Goal: Task Accomplishment & Management: Complete application form

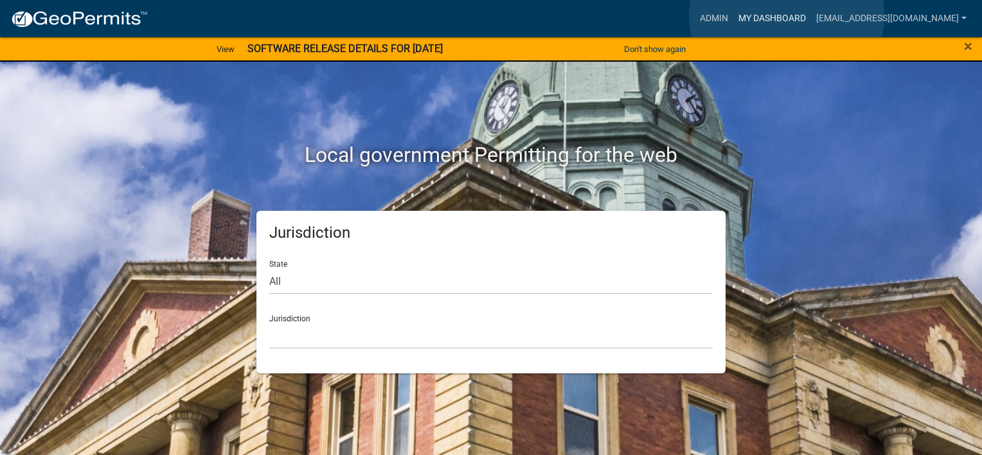
click at [787, 15] on link "My Dashboard" at bounding box center [772, 18] width 78 height 24
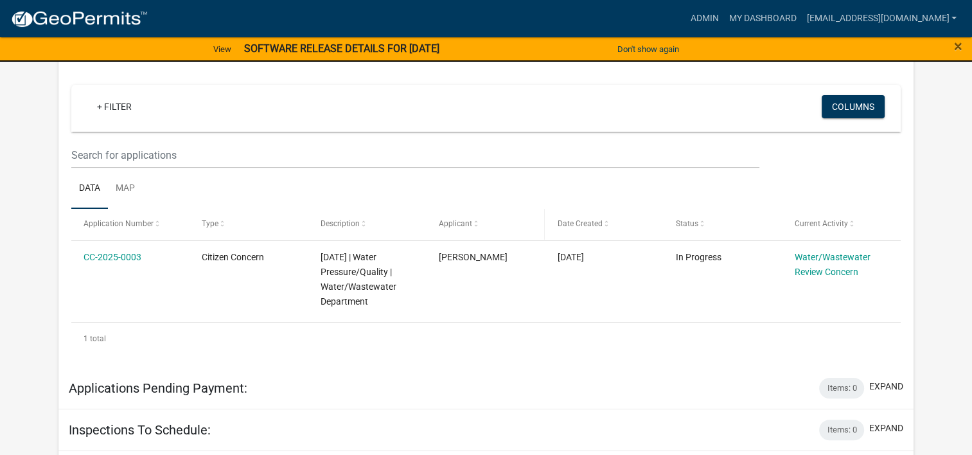
scroll to position [257, 0]
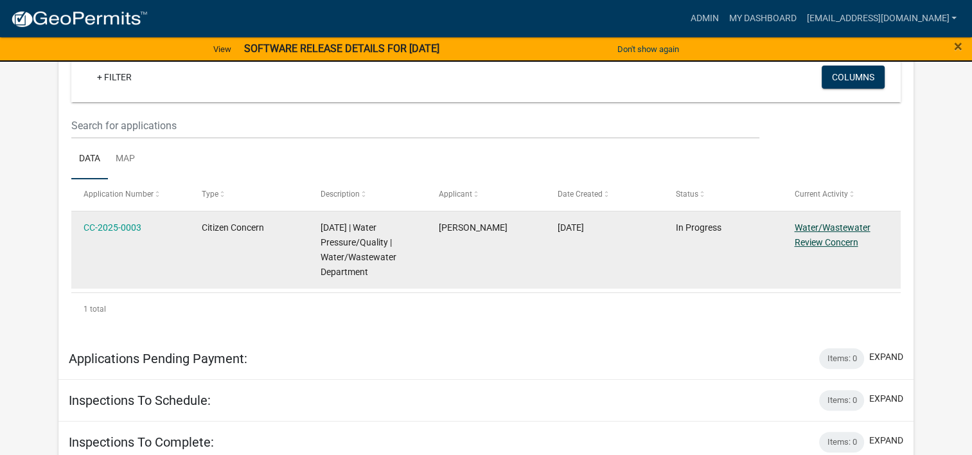
click at [837, 237] on link "Water/Wastewater Review Concern" at bounding box center [832, 234] width 76 height 25
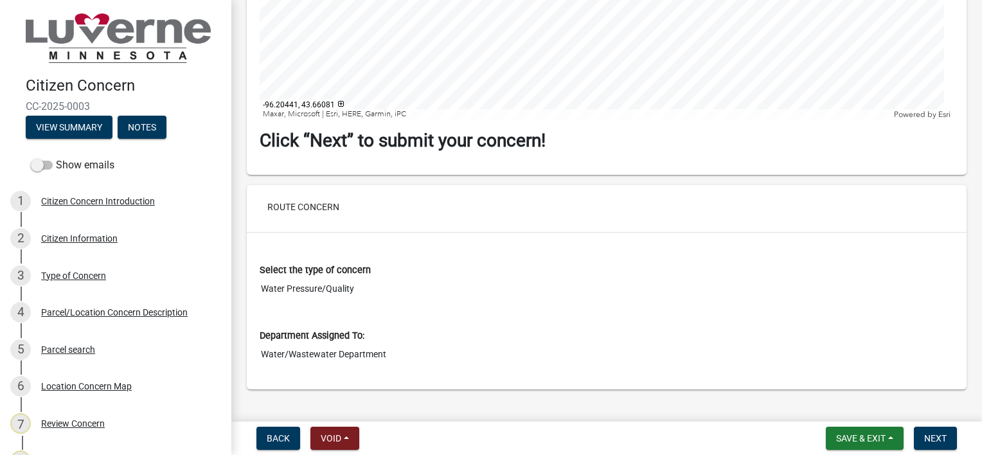
scroll to position [2462, 0]
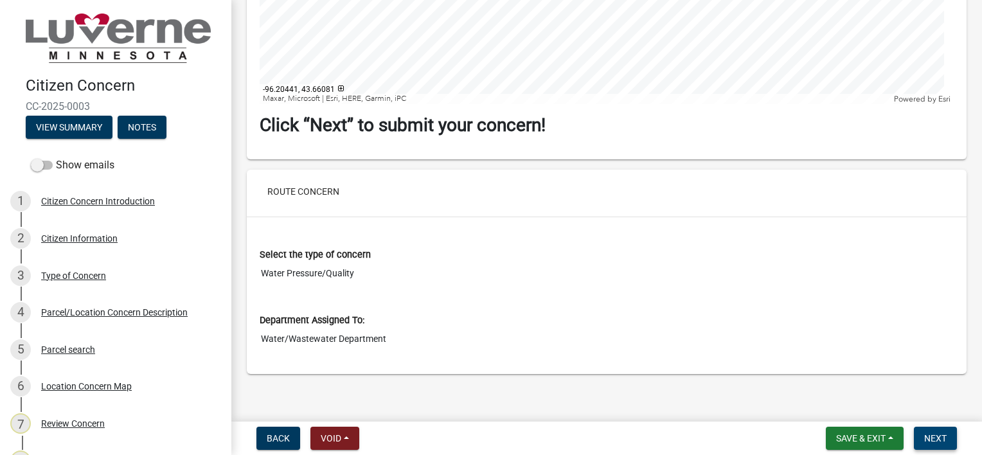
click at [933, 434] on span "Next" at bounding box center [935, 438] width 22 height 10
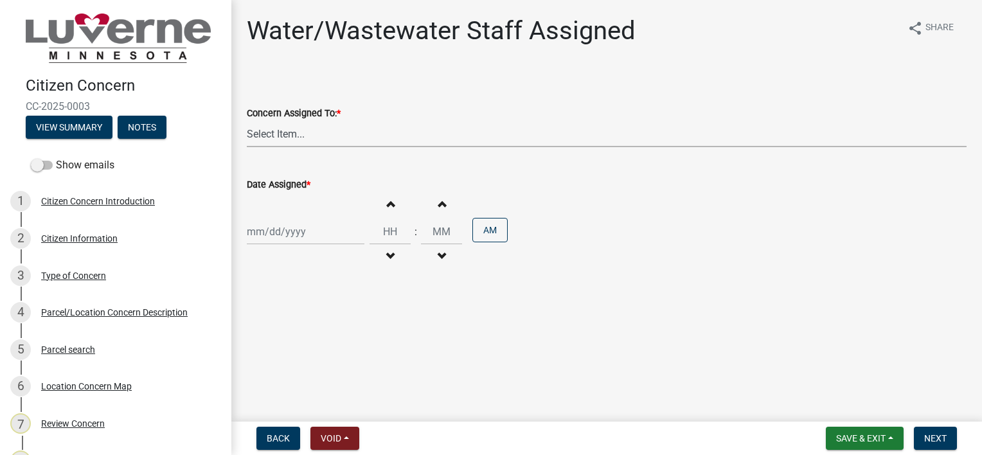
click at [504, 139] on select "Select Item... [PERSON_NAME] [PERSON_NAME] [PERSON_NAME] [PERSON_NAME] [PERSON_…" at bounding box center [607, 134] width 720 height 26
click at [247, 121] on select "Select Item... [PERSON_NAME] [PERSON_NAME] [PERSON_NAME] [PERSON_NAME] [PERSON_…" at bounding box center [607, 134] width 720 height 26
select select "74bd13dd-c845-4086-b8ee-55660e587b2e"
click at [329, 222] on div at bounding box center [306, 232] width 118 height 26
select select "9"
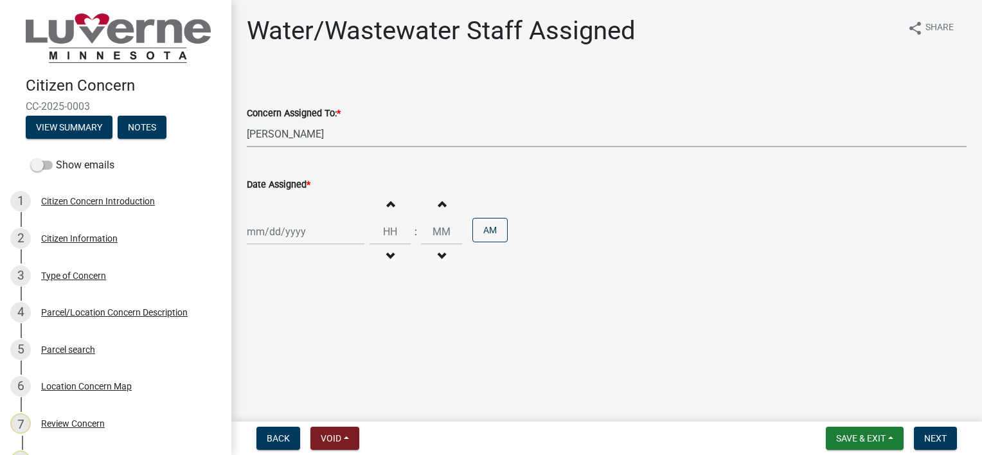
select select "2025"
click at [257, 339] on div "15" at bounding box center [259, 341] width 21 height 21
type input "[DATE]"
click at [392, 238] on input "Hours" at bounding box center [390, 232] width 41 height 26
click at [387, 230] on input "Hours" at bounding box center [390, 232] width 41 height 26
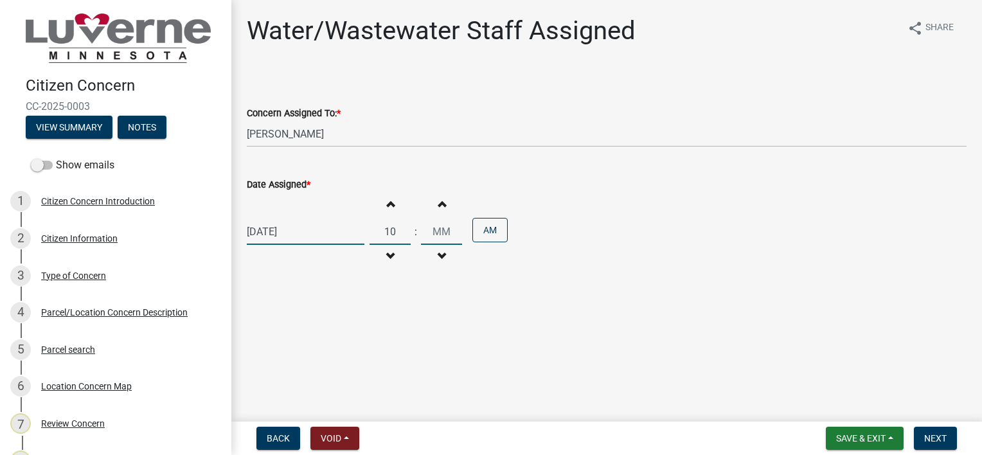
type input "10"
type input "00"
click at [935, 436] on span "Next" at bounding box center [935, 438] width 22 height 10
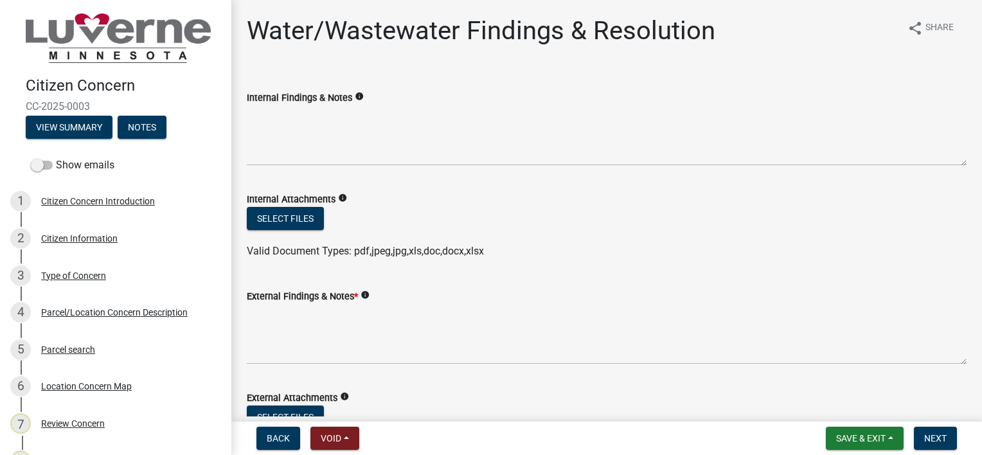
scroll to position [64, 0]
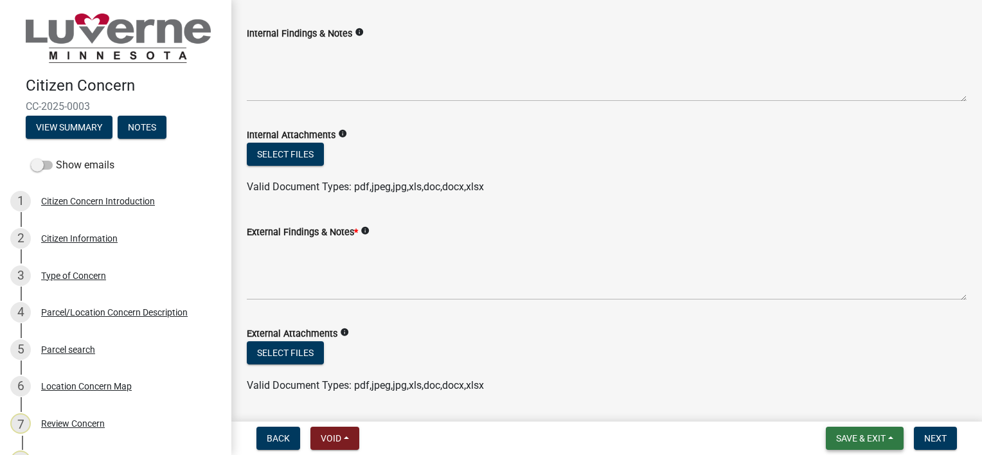
click at [884, 434] on span "Save & Exit" at bounding box center [860, 438] width 49 height 10
click at [841, 402] on button "Save & Exit" at bounding box center [852, 404] width 103 height 31
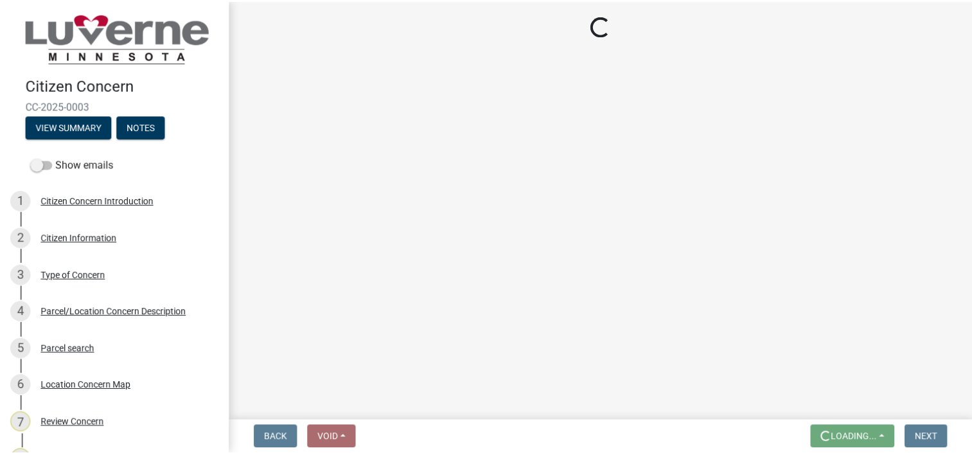
scroll to position [0, 0]
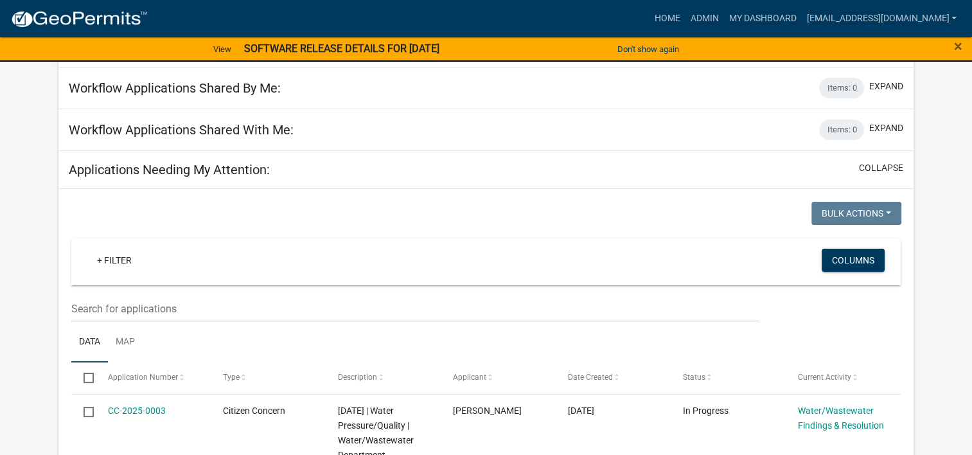
scroll to position [193, 0]
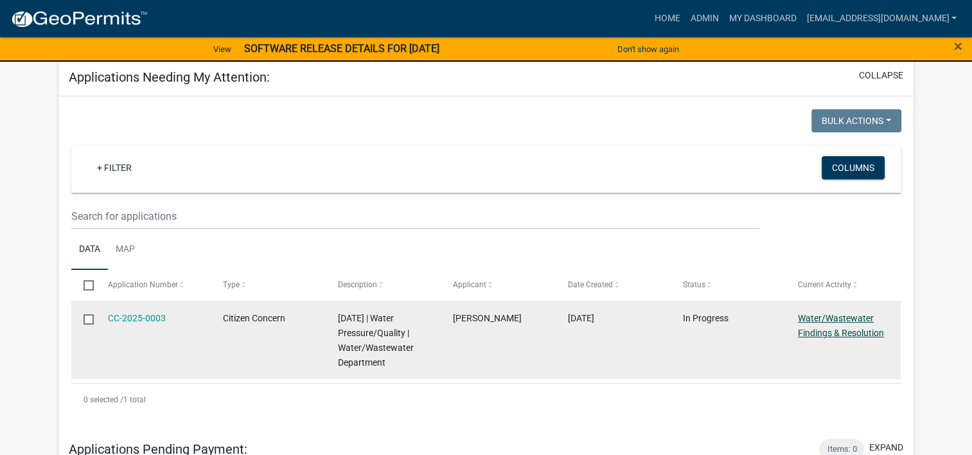
click at [832, 335] on link "Water/Wastewater Findings & Resolution" at bounding box center [841, 325] width 86 height 25
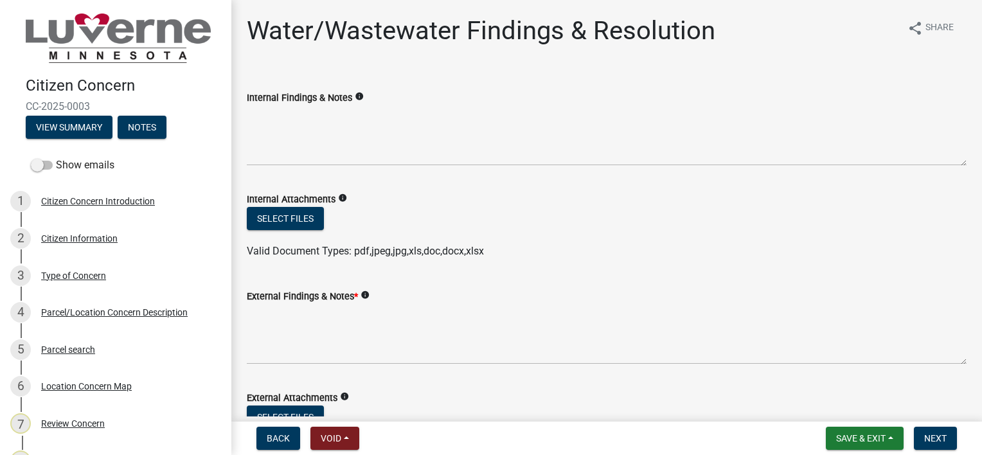
click at [357, 95] on icon "info" at bounding box center [359, 96] width 9 height 9
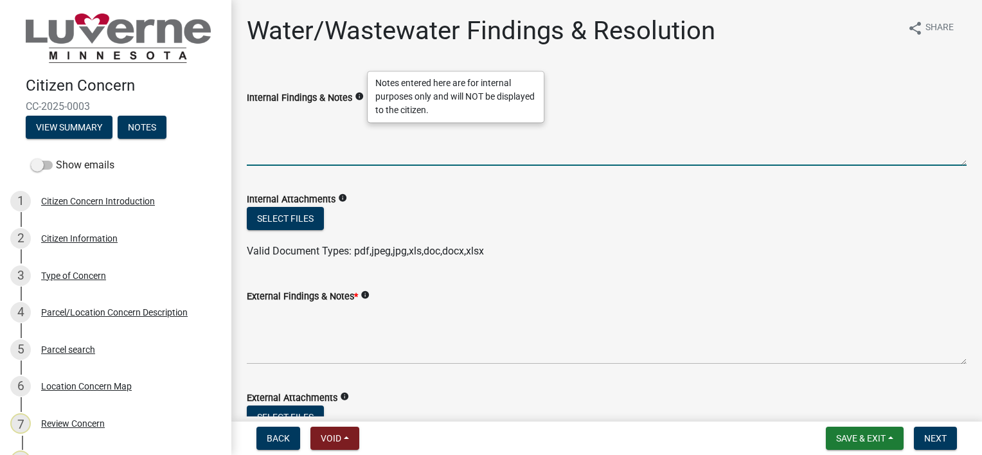
click at [357, 129] on textarea "Internal Findings & Notes" at bounding box center [607, 135] width 720 height 60
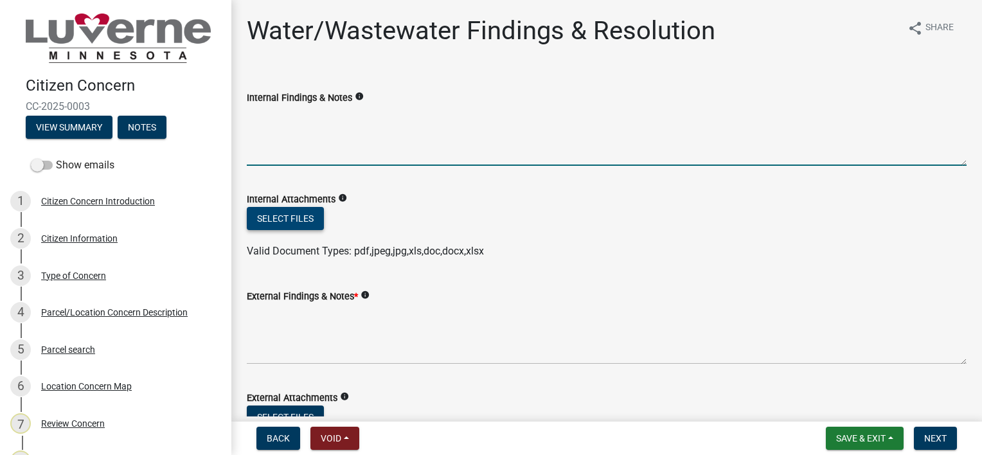
click at [287, 211] on button "Select files" at bounding box center [285, 218] width 77 height 23
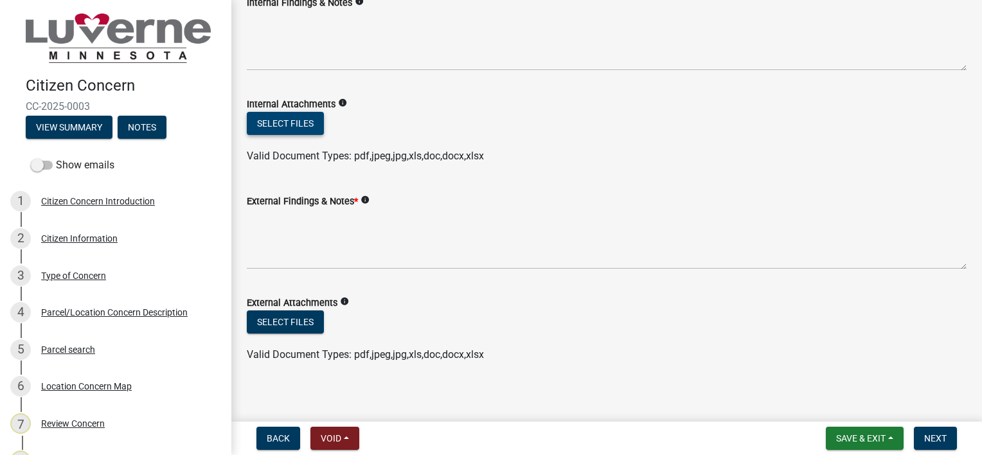
scroll to position [103, 0]
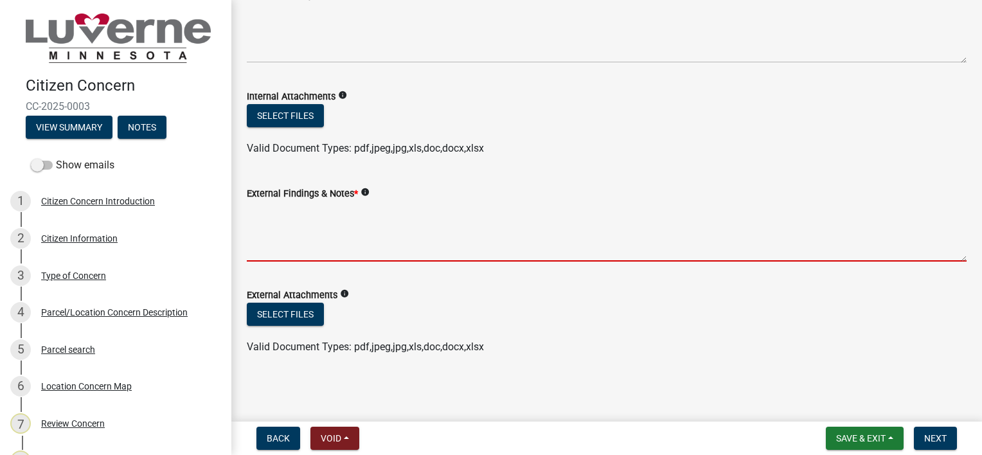
click at [470, 213] on textarea "External Findings & Notes *" at bounding box center [607, 231] width 720 height 60
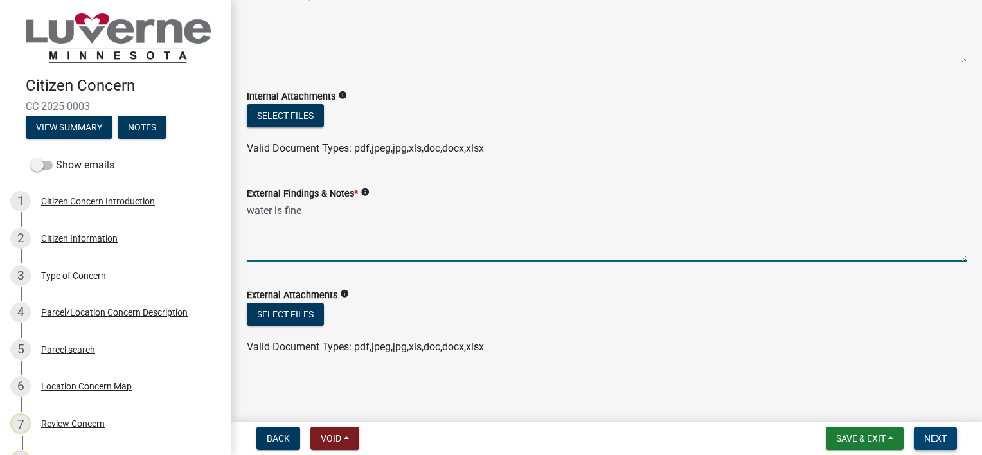
type textarea "water is fine"
click at [933, 437] on span "Next" at bounding box center [935, 438] width 22 height 10
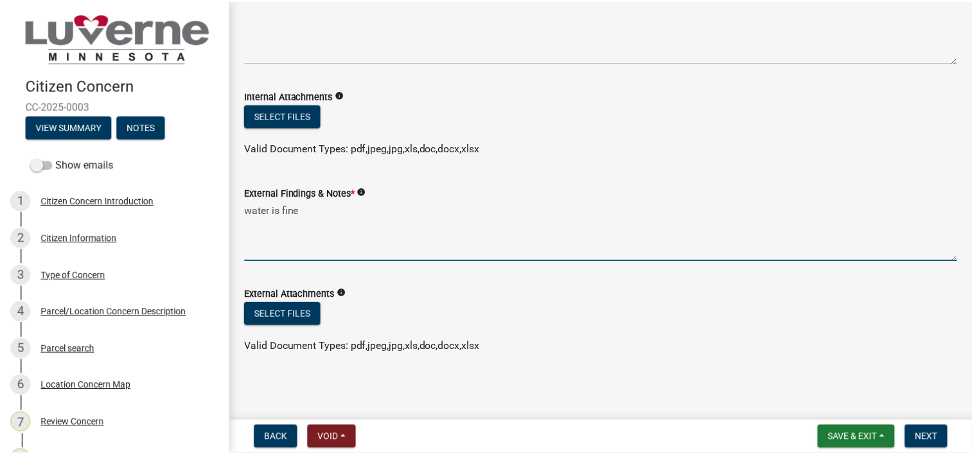
scroll to position [0, 0]
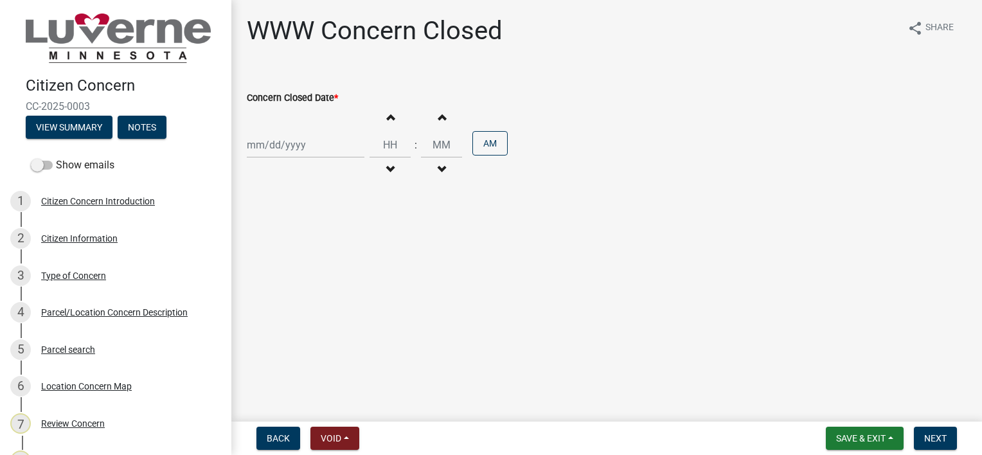
click at [308, 152] on div at bounding box center [306, 145] width 118 height 26
select select "9"
select select "2025"
click at [255, 257] on div "15" at bounding box center [259, 254] width 21 height 21
type input "[DATE]"
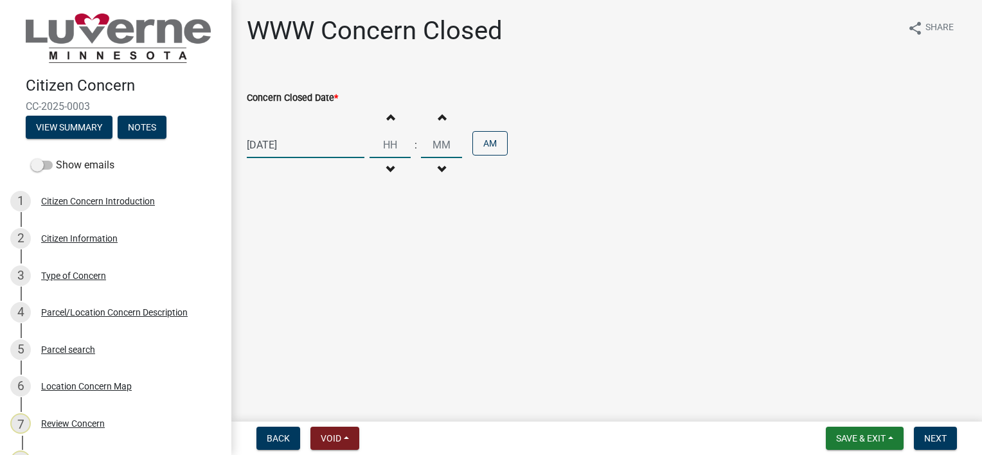
click at [387, 142] on input "Hours" at bounding box center [390, 145] width 41 height 26
type input "10"
type input "00"
click at [945, 440] on span "Next" at bounding box center [935, 438] width 22 height 10
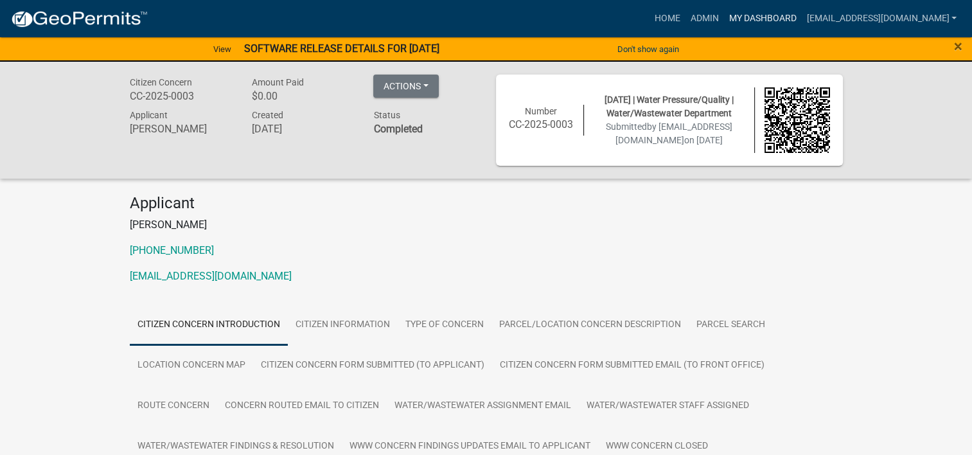
click at [776, 18] on link "My Dashboard" at bounding box center [763, 18] width 78 height 24
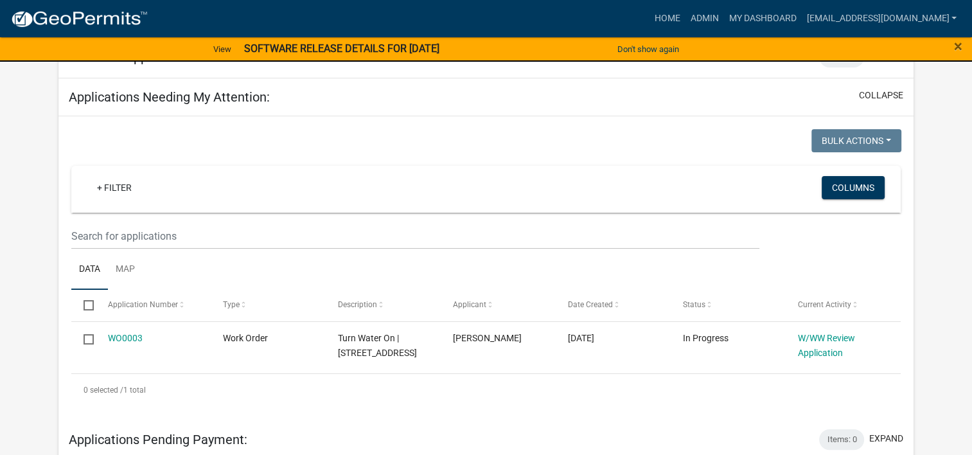
scroll to position [193, 0]
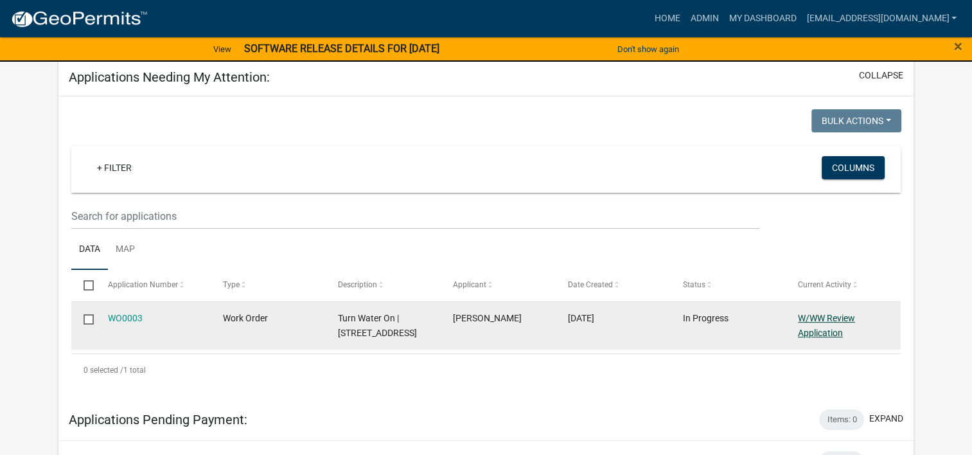
click at [833, 327] on link "W/WW Review Application" at bounding box center [826, 325] width 57 height 25
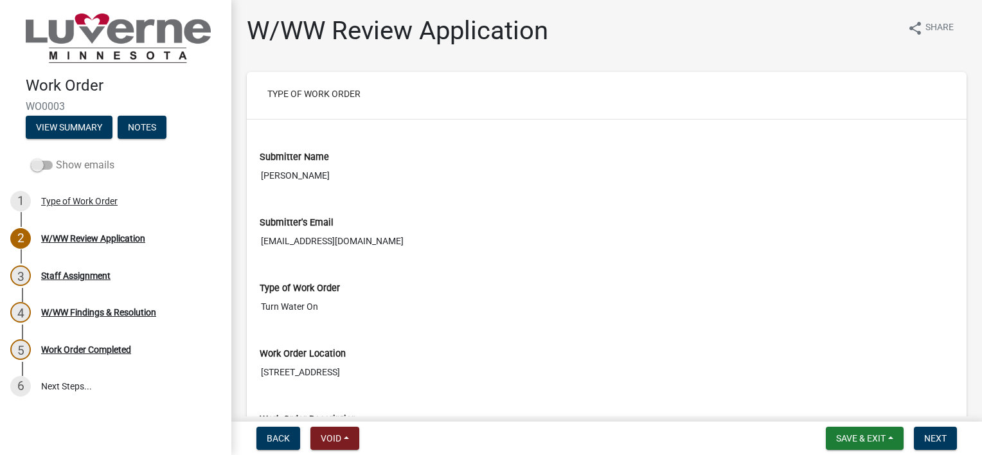
click at [39, 162] on span at bounding box center [42, 165] width 22 height 9
click at [56, 157] on input "Show emails" at bounding box center [56, 157] width 0 height 0
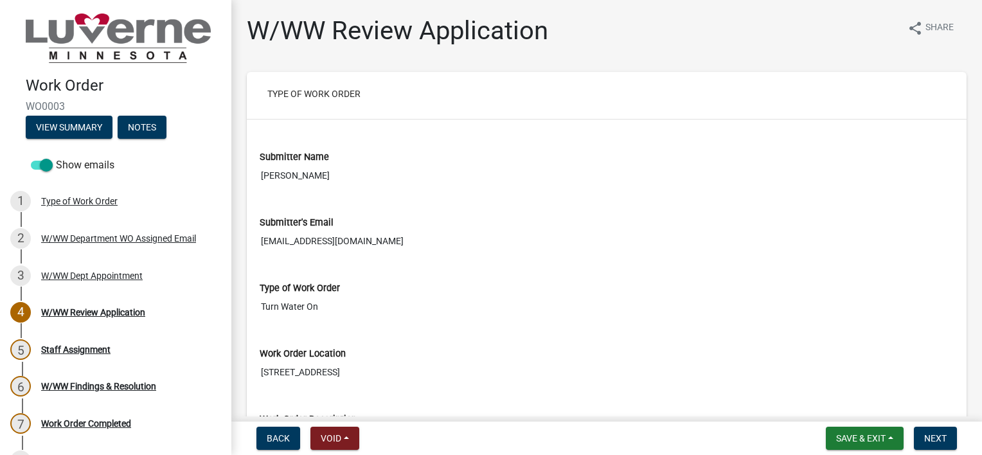
scroll to position [26, 0]
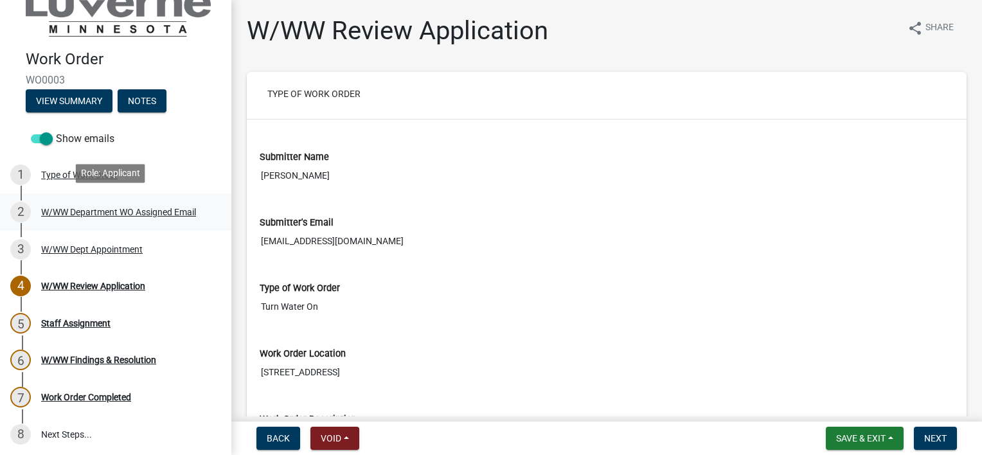
click at [201, 213] on link "2 W/WW Department WO Assigned Email" at bounding box center [115, 211] width 231 height 37
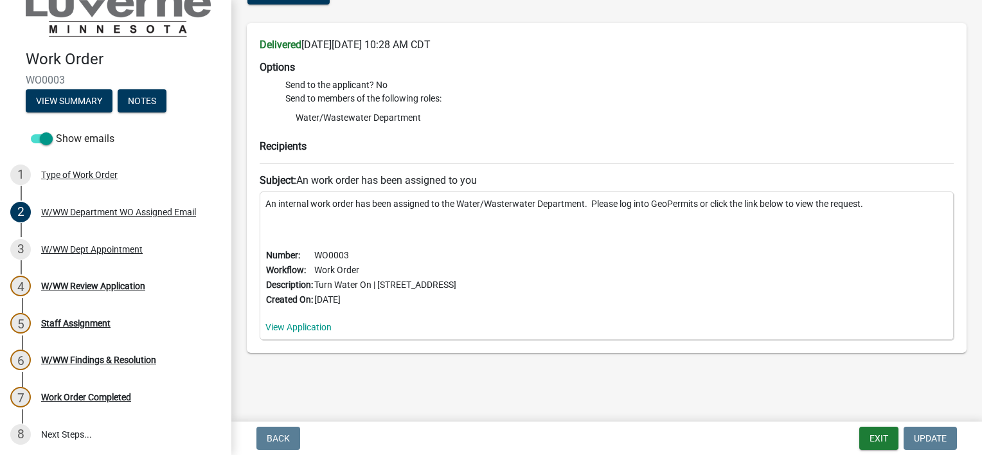
scroll to position [92, 0]
click at [74, 247] on div "W/WW Dept Appointment" at bounding box center [92, 249] width 102 height 9
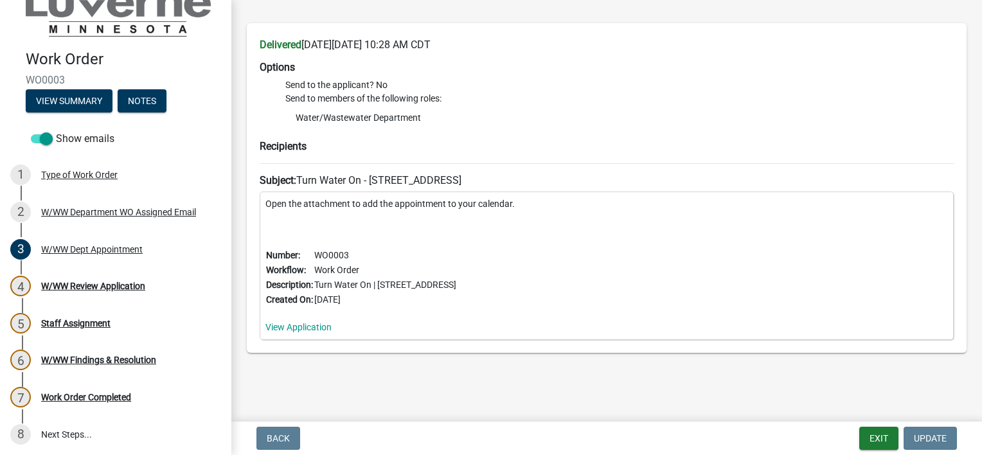
scroll to position [0, 0]
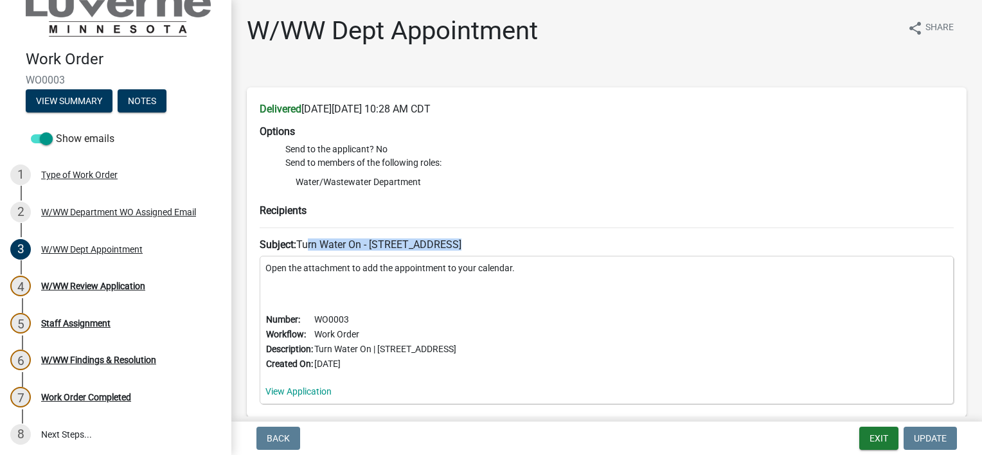
drag, startPoint x: 303, startPoint y: 242, endPoint x: 454, endPoint y: 241, distance: 151.0
click at [454, 241] on h6 "Subject: Turn Water On - [STREET_ADDRESS]" at bounding box center [607, 244] width 694 height 12
drag, startPoint x: 454, startPoint y: 241, endPoint x: 489, endPoint y: 241, distance: 34.7
click at [489, 241] on h6 "Subject: Turn Water On - [STREET_ADDRESS]" at bounding box center [607, 244] width 694 height 12
click at [496, 245] on h6 "Subject: Turn Water On - [STREET_ADDRESS]" at bounding box center [607, 244] width 694 height 12
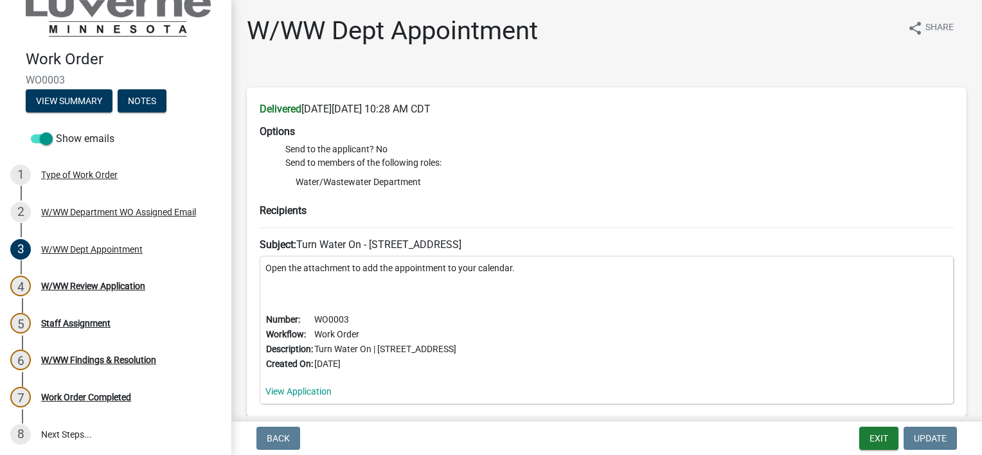
scroll to position [64, 0]
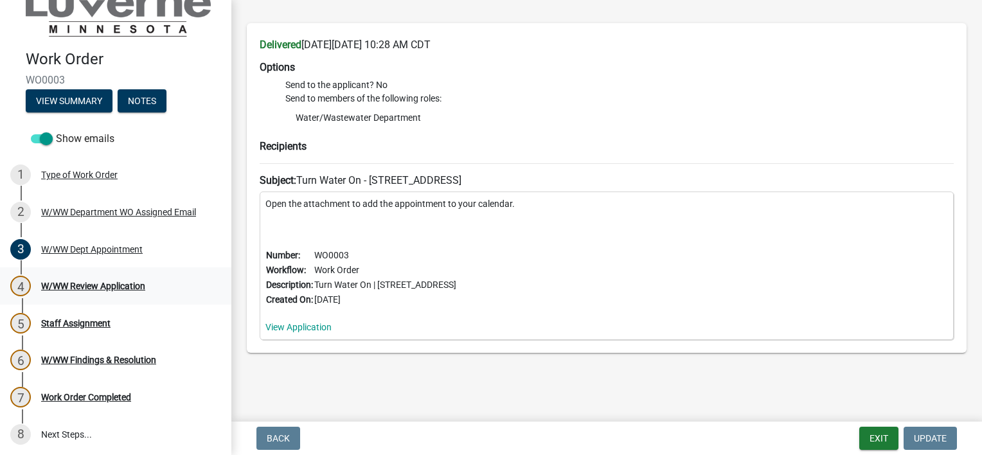
click at [112, 277] on div "4 W/WW Review Application" at bounding box center [110, 286] width 201 height 21
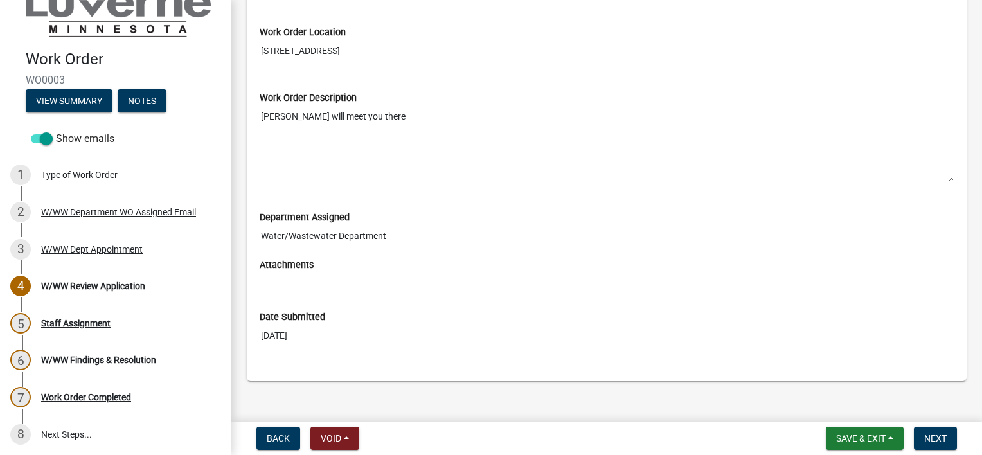
scroll to position [334, 0]
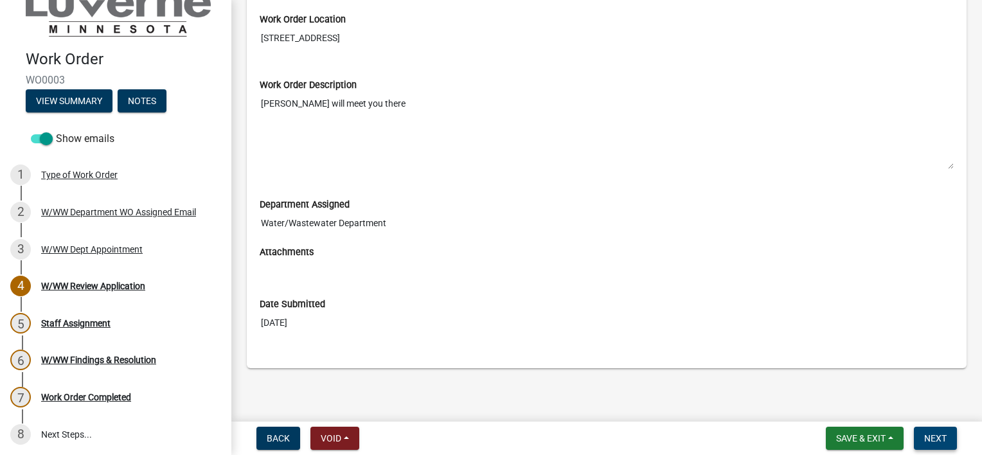
click at [940, 439] on span "Next" at bounding box center [935, 438] width 22 height 10
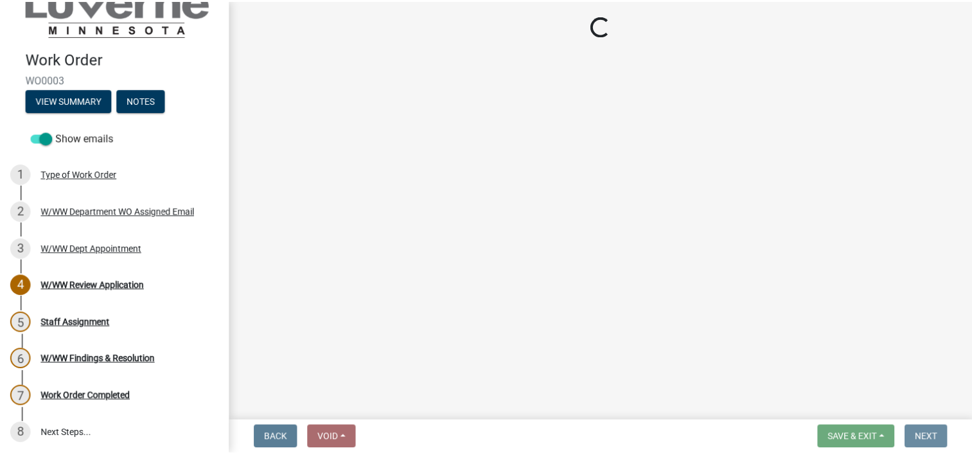
scroll to position [0, 0]
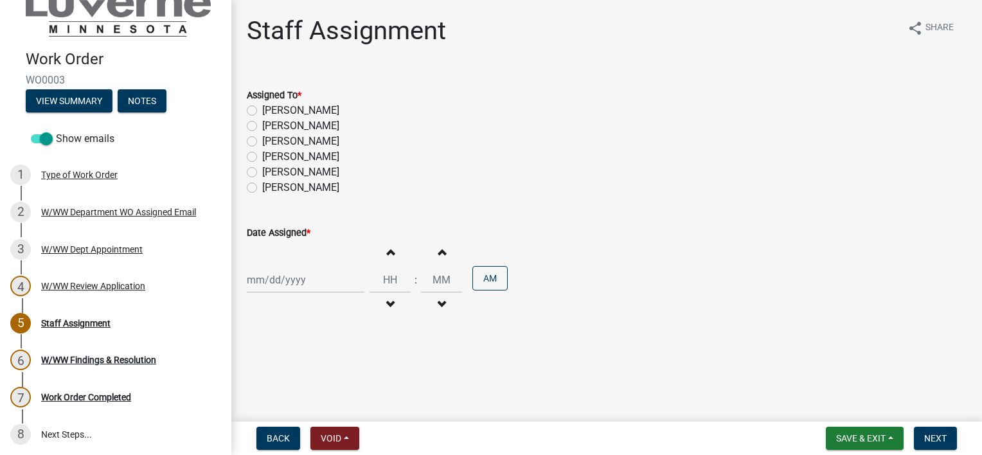
click at [260, 108] on div "[PERSON_NAME]" at bounding box center [607, 110] width 720 height 15
click at [262, 112] on label "[PERSON_NAME]" at bounding box center [300, 110] width 77 height 15
click at [262, 111] on input "[PERSON_NAME]" at bounding box center [266, 107] width 8 height 8
radio input "true"
click at [342, 278] on div at bounding box center [306, 280] width 118 height 26
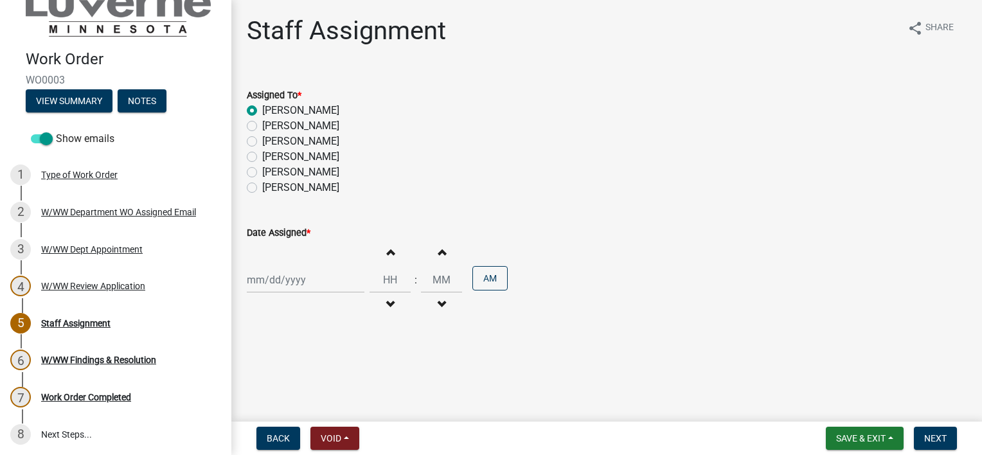
select select "9"
select select "2025"
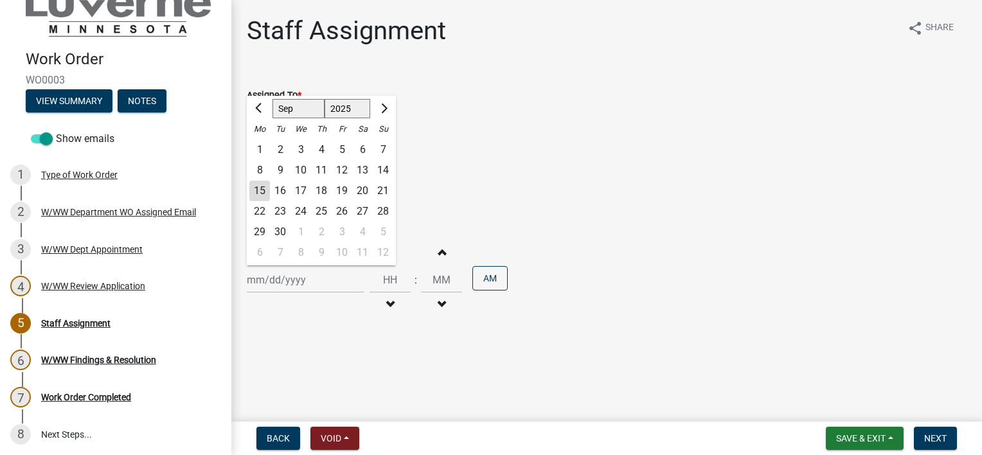
click at [262, 190] on div "15" at bounding box center [259, 191] width 21 height 21
type input "[DATE]"
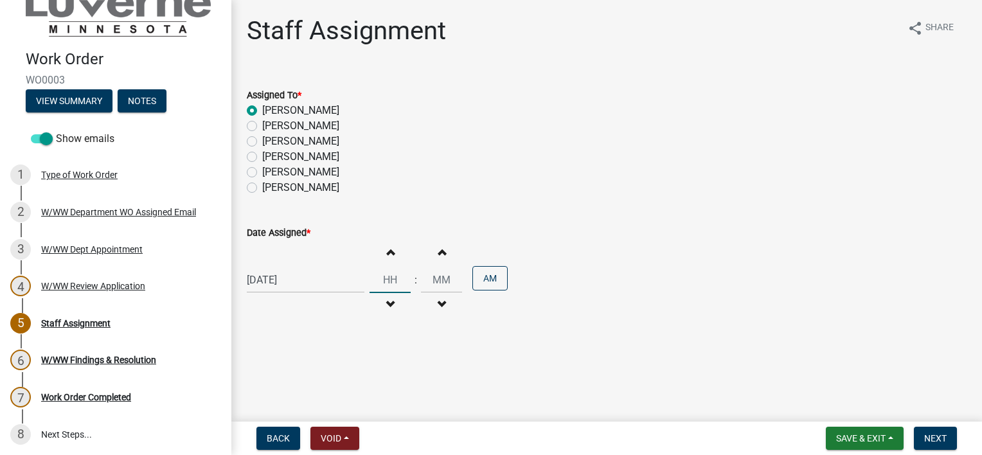
click at [391, 274] on input "Hours" at bounding box center [390, 280] width 41 height 26
type input "10"
type input "00"
click at [945, 440] on span "Next" at bounding box center [935, 438] width 22 height 10
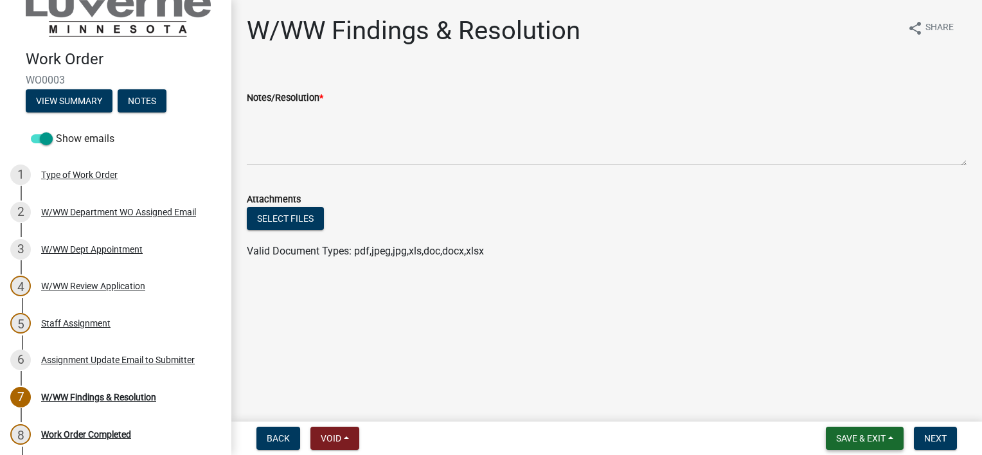
click at [887, 430] on button "Save & Exit" at bounding box center [865, 438] width 78 height 23
click at [868, 411] on button "Save & Exit" at bounding box center [852, 404] width 103 height 31
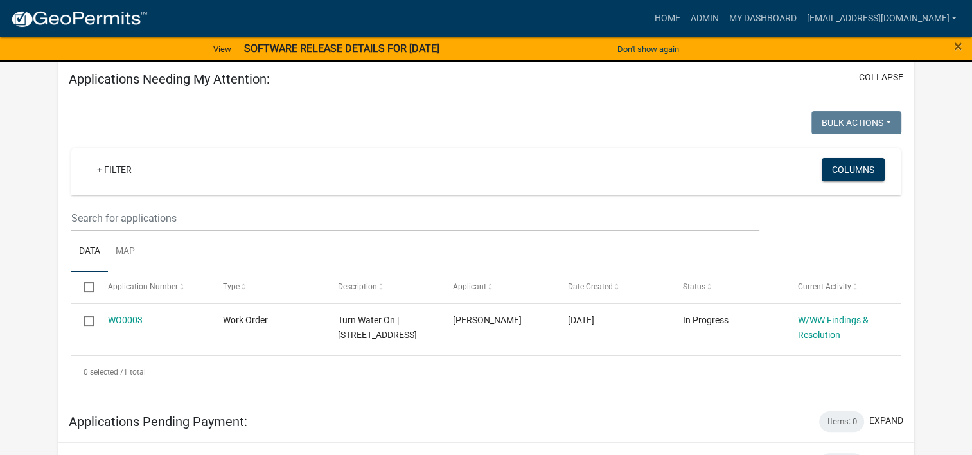
scroll to position [193, 0]
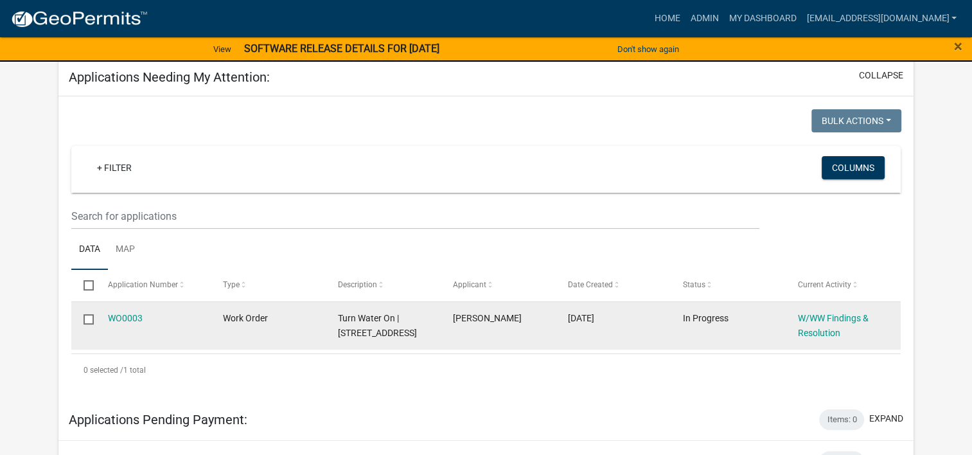
click at [800, 325] on div "W/WW Findings & Resolution" at bounding box center [843, 326] width 91 height 30
click at [834, 334] on link "W/WW Findings & Resolution" at bounding box center [833, 325] width 71 height 25
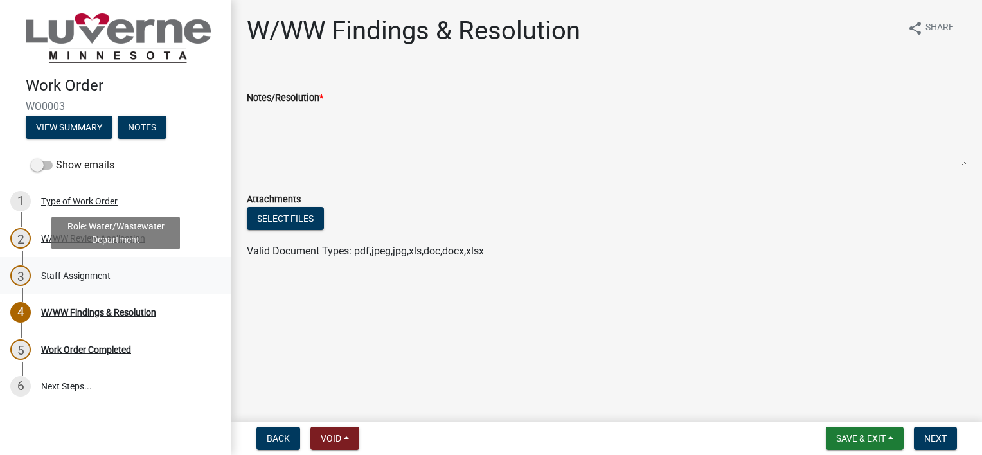
click at [111, 273] on div "3 Staff Assignment" at bounding box center [110, 275] width 201 height 21
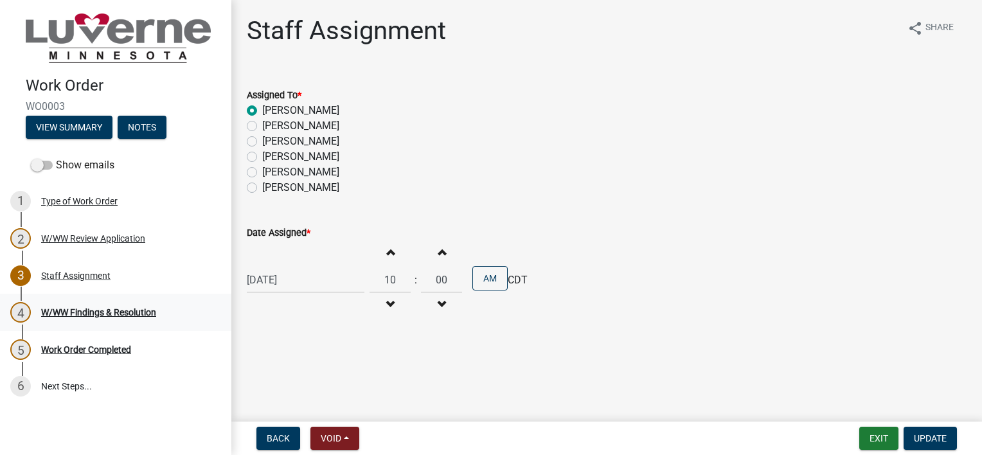
click at [116, 308] on div "W/WW Findings & Resolution" at bounding box center [98, 312] width 115 height 9
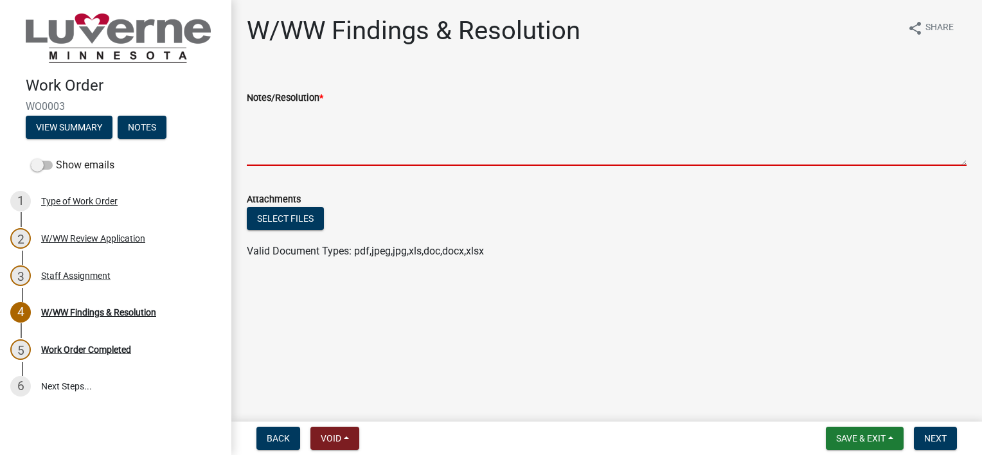
click at [465, 150] on textarea "Notes/Resolution *" at bounding box center [607, 135] width 720 height 60
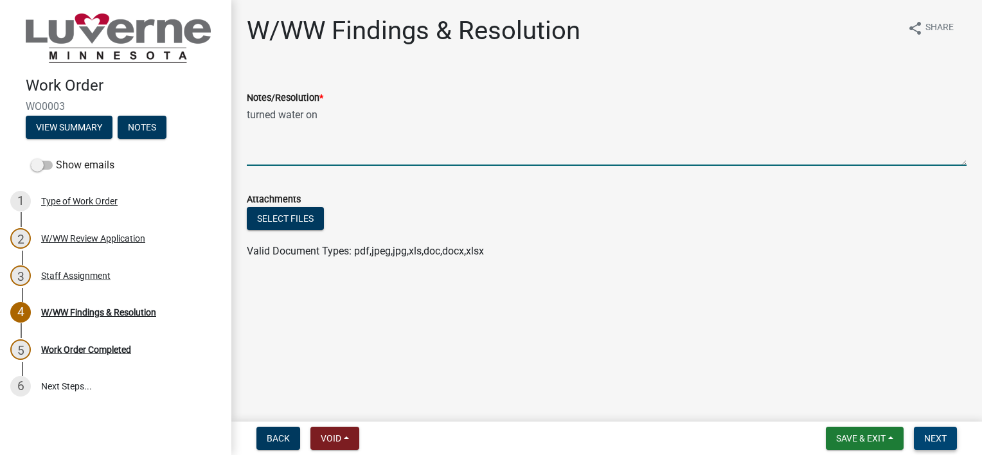
type textarea "turned water on"
click at [931, 435] on span "Next" at bounding box center [935, 438] width 22 height 10
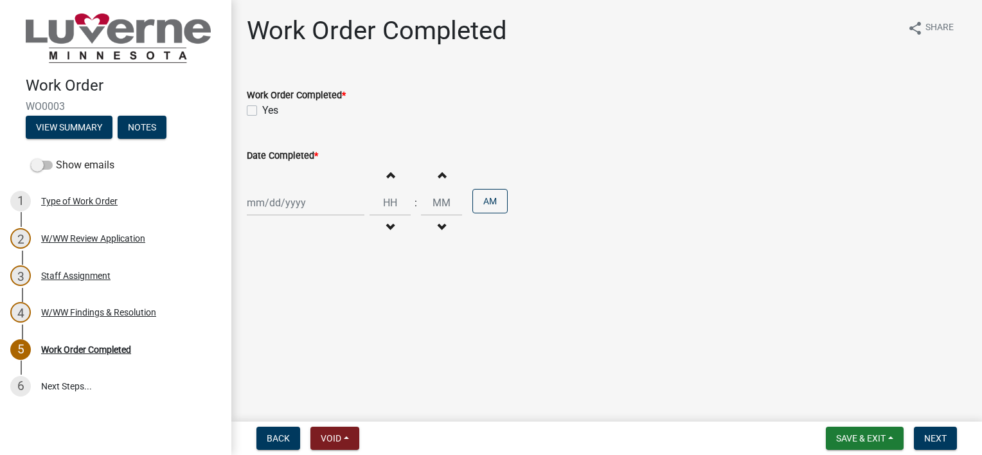
click at [262, 111] on label "Yes" at bounding box center [270, 110] width 16 height 15
click at [262, 111] on input "Yes" at bounding box center [266, 107] width 8 height 8
checkbox input "true"
click at [273, 193] on div at bounding box center [306, 203] width 118 height 26
select select "9"
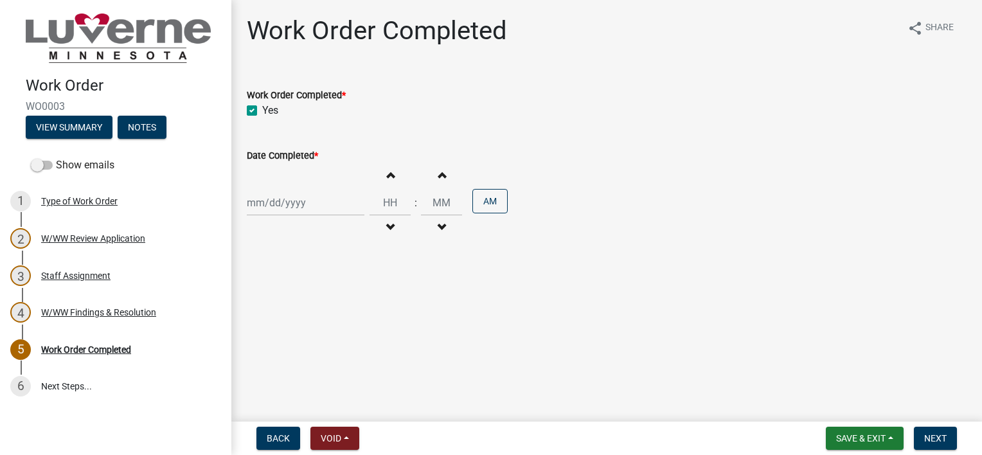
select select "2025"
click at [254, 308] on div "15" at bounding box center [259, 312] width 21 height 21
type input "[DATE]"
click at [378, 199] on input "Hours" at bounding box center [390, 203] width 41 height 26
type input "10"
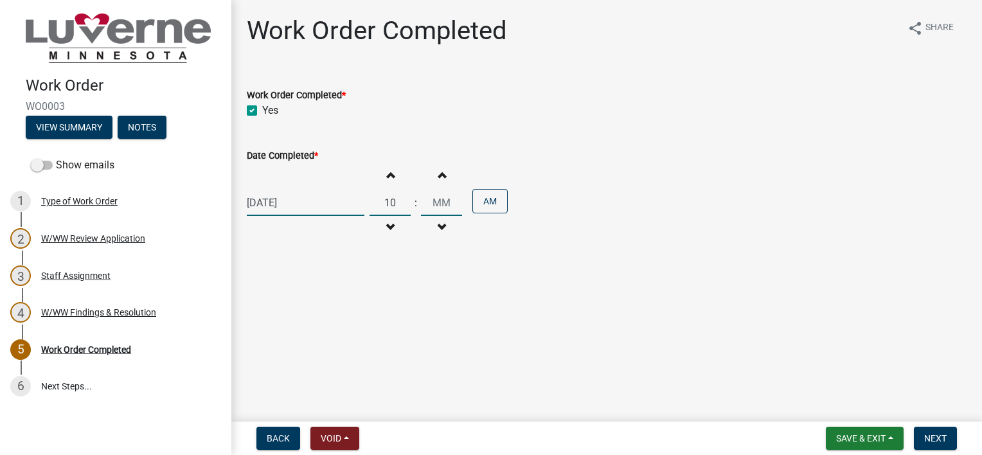
type input "00"
click at [934, 434] on span "Next" at bounding box center [935, 438] width 22 height 10
